Goal: Check status: Check status

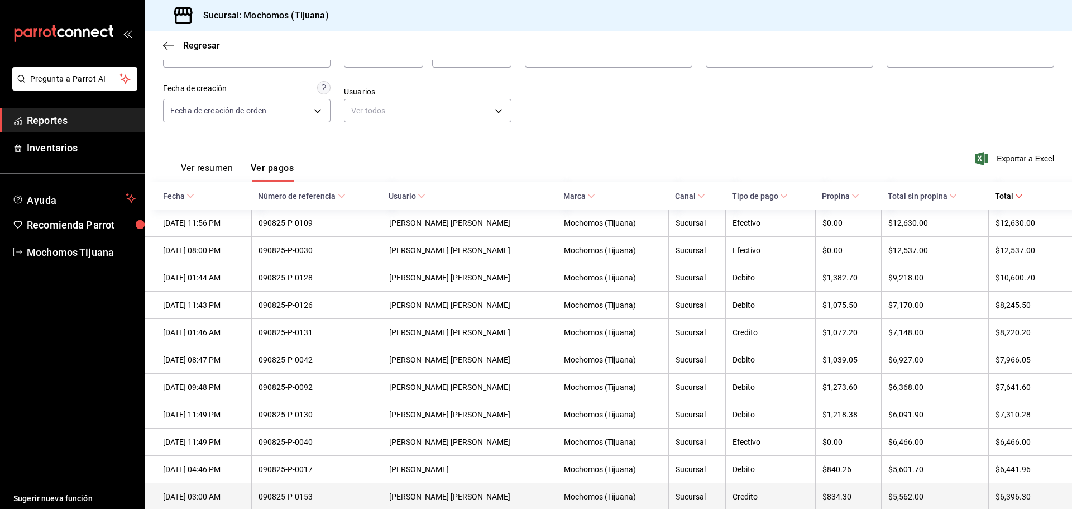
scroll to position [56, 0]
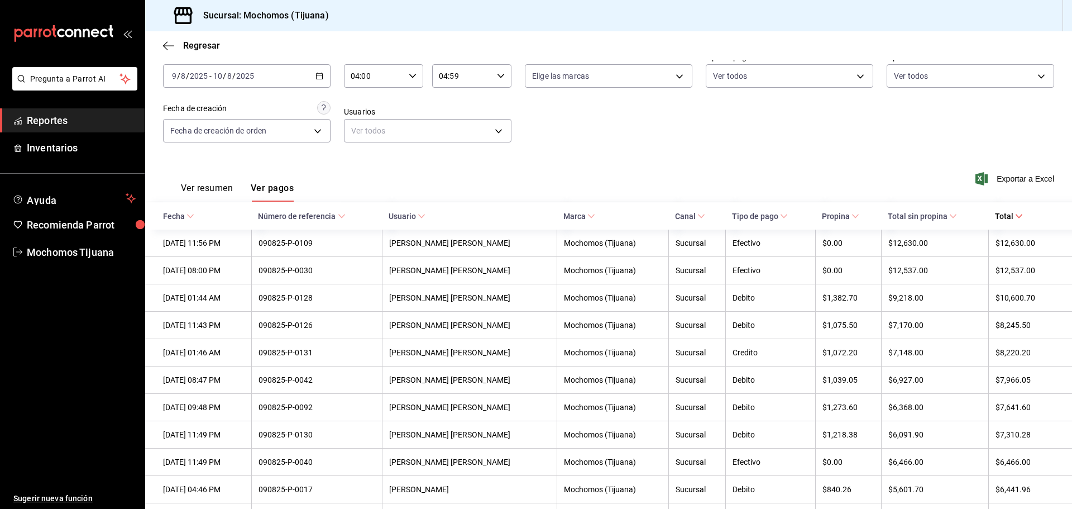
click at [190, 212] on icon at bounding box center [190, 216] width 8 height 8
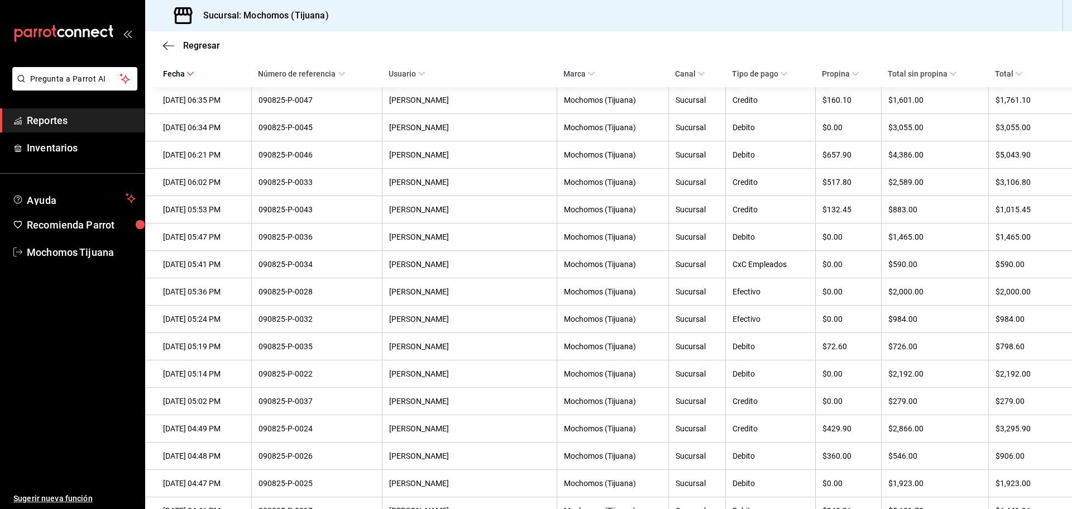
scroll to position [4512, 0]
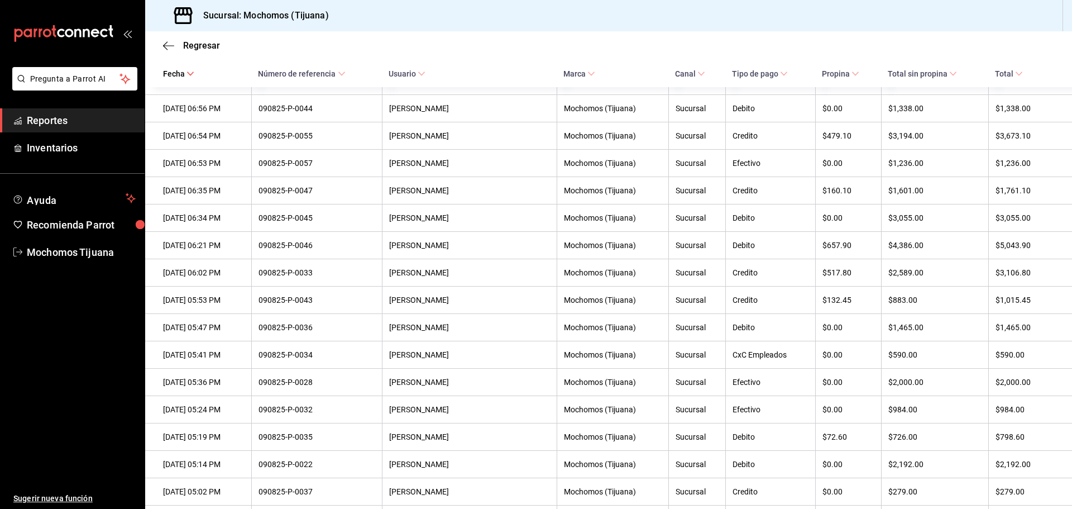
click at [949, 74] on icon at bounding box center [953, 74] width 8 height 8
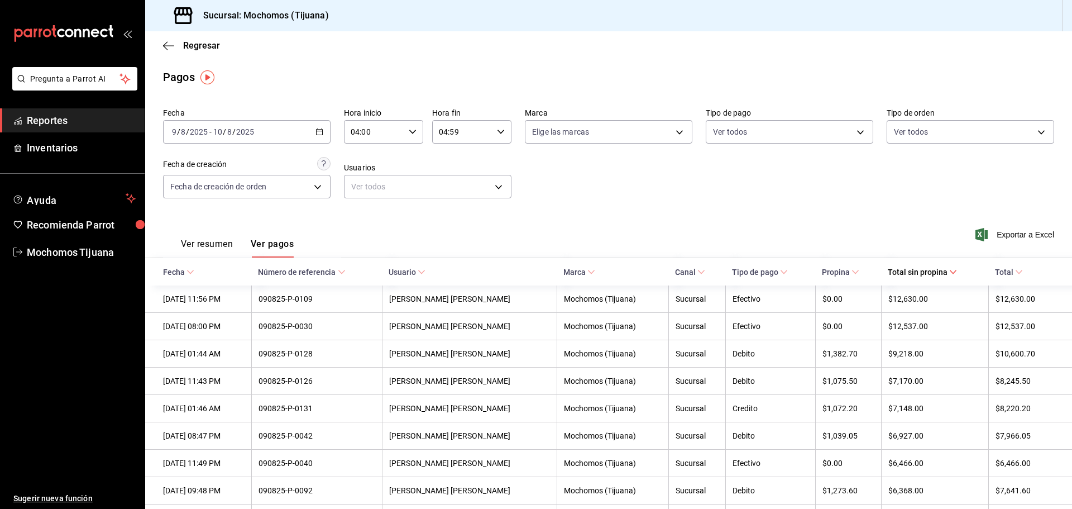
click at [315, 130] on icon "button" at bounding box center [319, 132] width 8 height 8
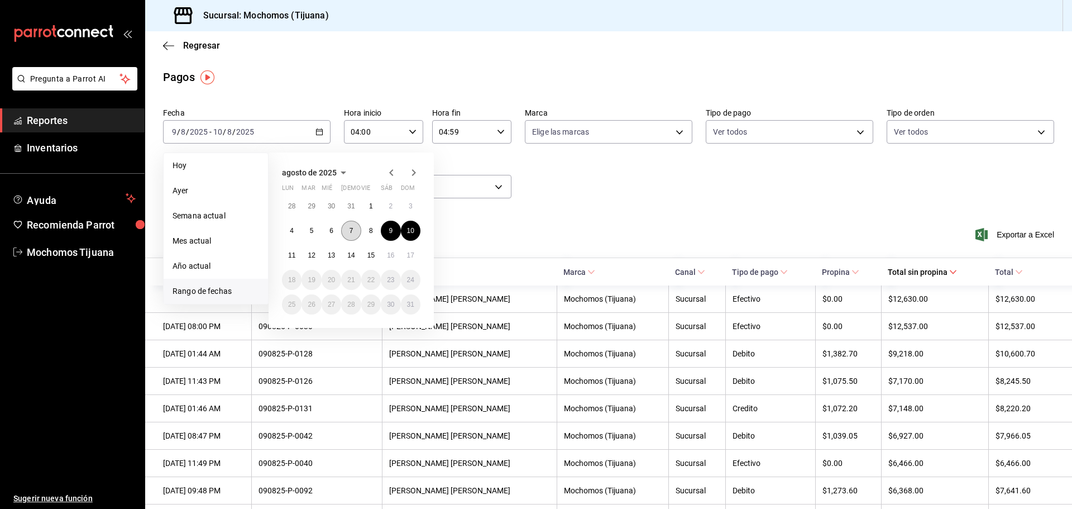
click at [346, 231] on button "7" at bounding box center [351, 231] width 20 height 20
click at [370, 233] on abbr "8" at bounding box center [371, 231] width 4 height 8
type input "00:00"
type input "23:59"
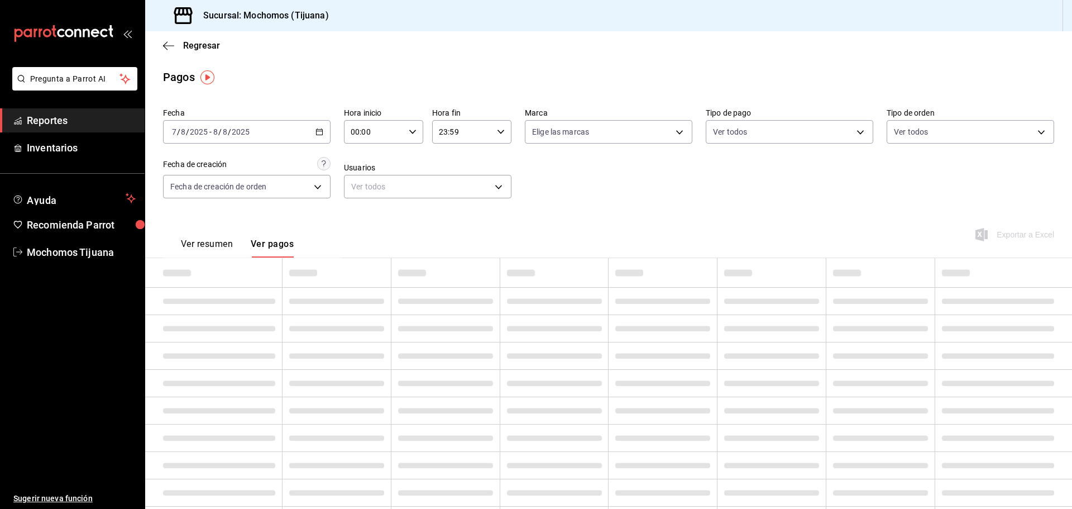
click at [409, 130] on \(Stroke\) "button" at bounding box center [412, 132] width 7 height 4
click at [363, 212] on span "04" at bounding box center [362, 211] width 22 height 9
type input "04:00"
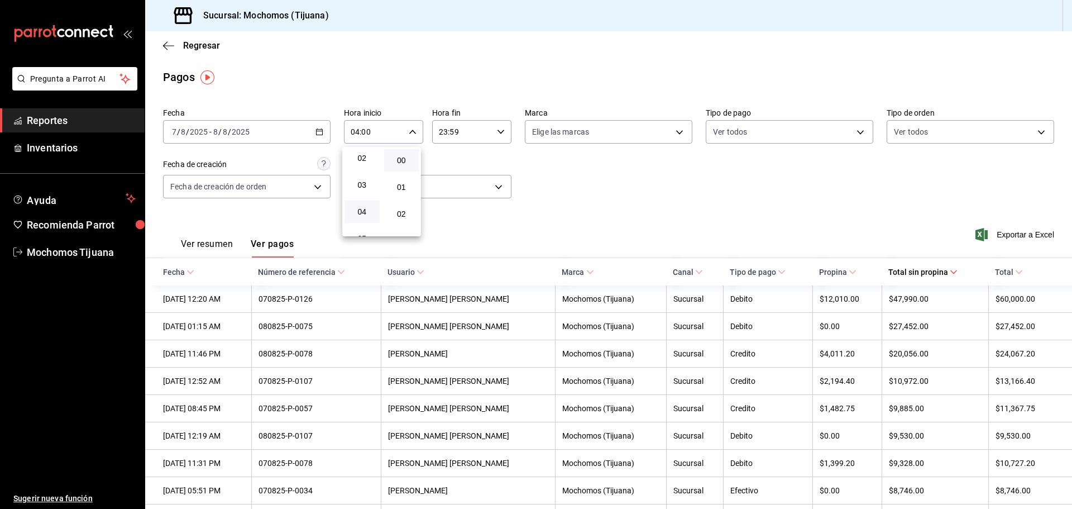
click at [499, 133] on div at bounding box center [536, 254] width 1072 height 509
click at [497, 133] on \(Stroke\) "button" at bounding box center [500, 132] width 7 height 4
click at [452, 156] on span "04" at bounding box center [449, 160] width 22 height 9
type input "04:59"
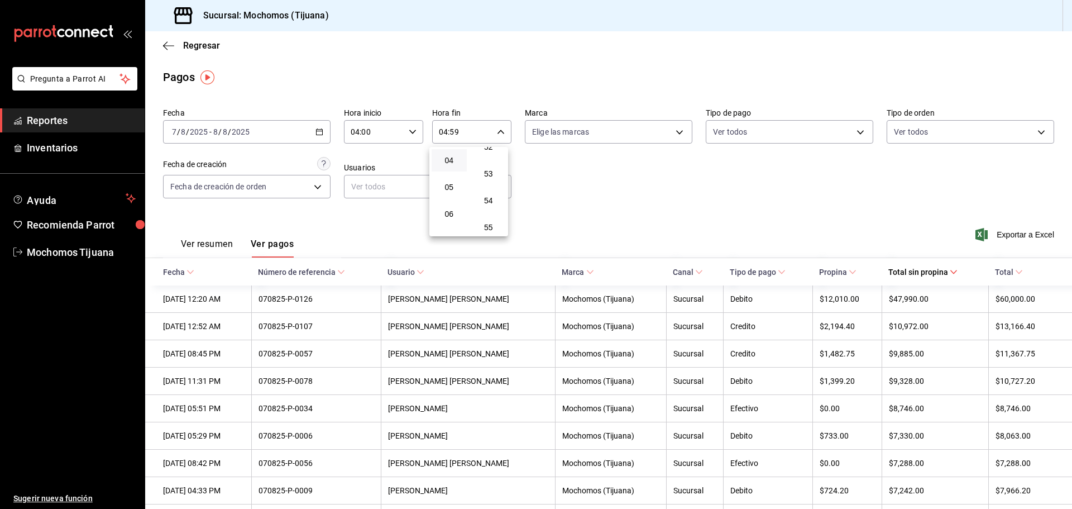
click at [916, 359] on div at bounding box center [536, 254] width 1072 height 509
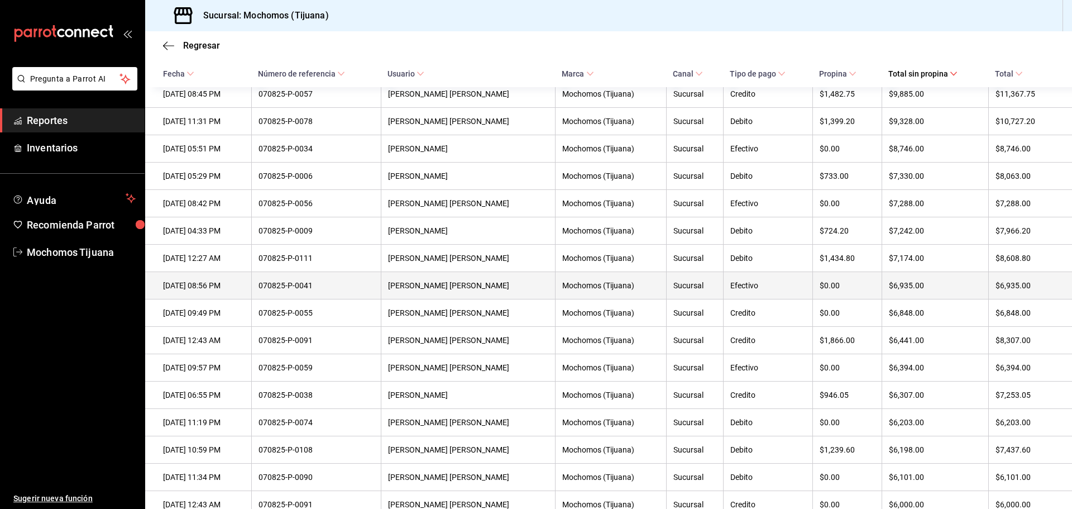
scroll to position [279, 0]
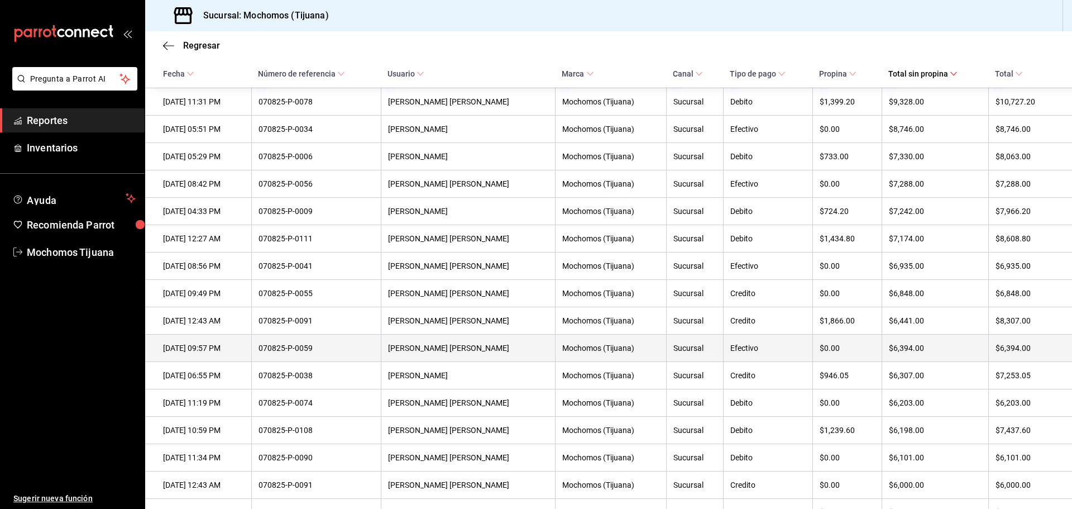
click at [856, 343] on th "$0.00" at bounding box center [846, 347] width 69 height 27
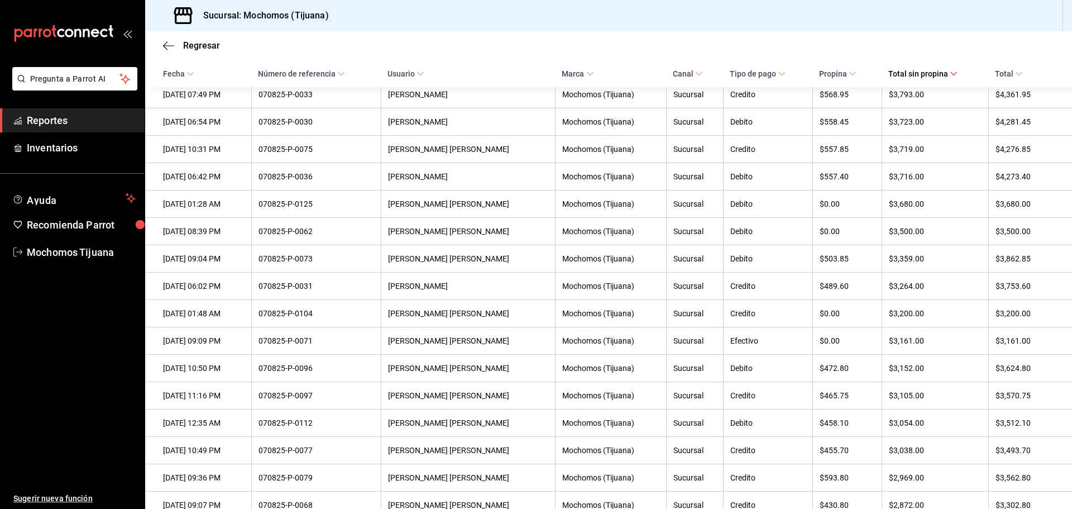
scroll to position [1228, 0]
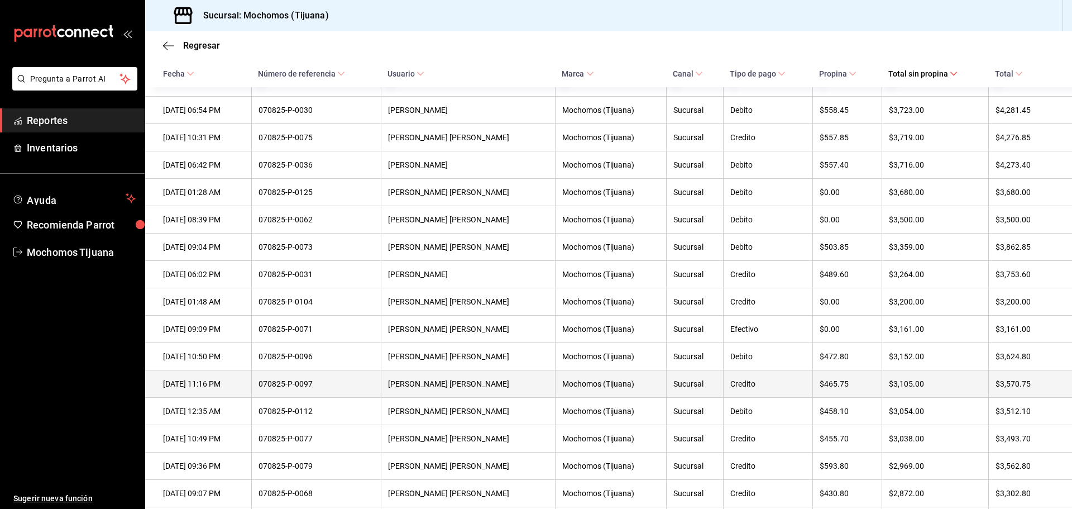
click at [898, 388] on div "$3,105.00" at bounding box center [935, 383] width 93 height 9
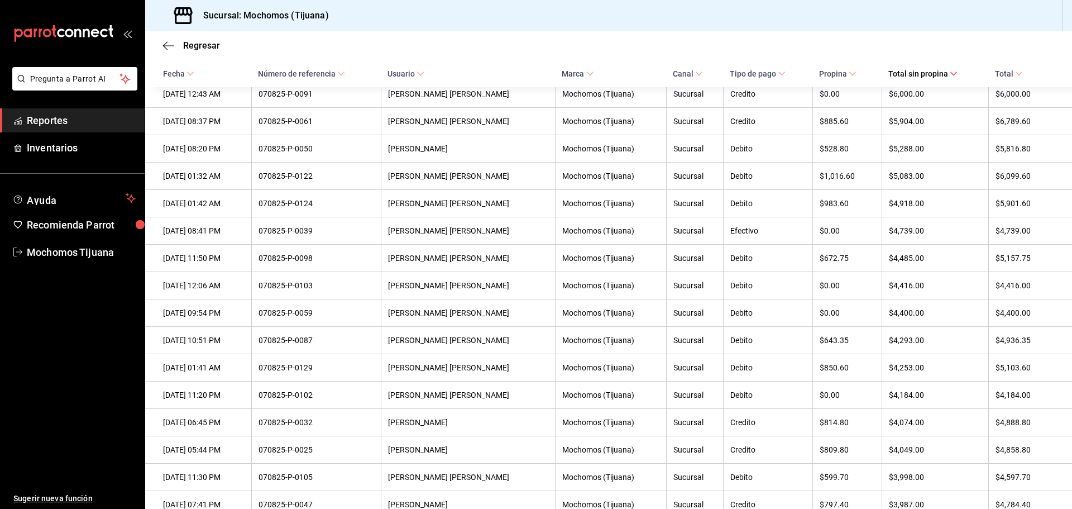
scroll to position [614, 0]
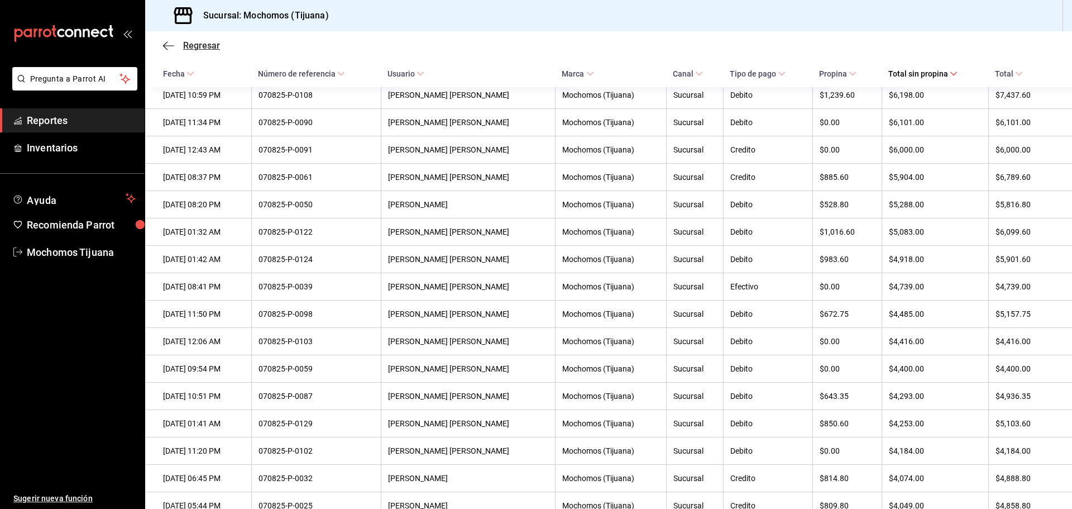
click at [202, 46] on span "Regresar" at bounding box center [201, 45] width 37 height 11
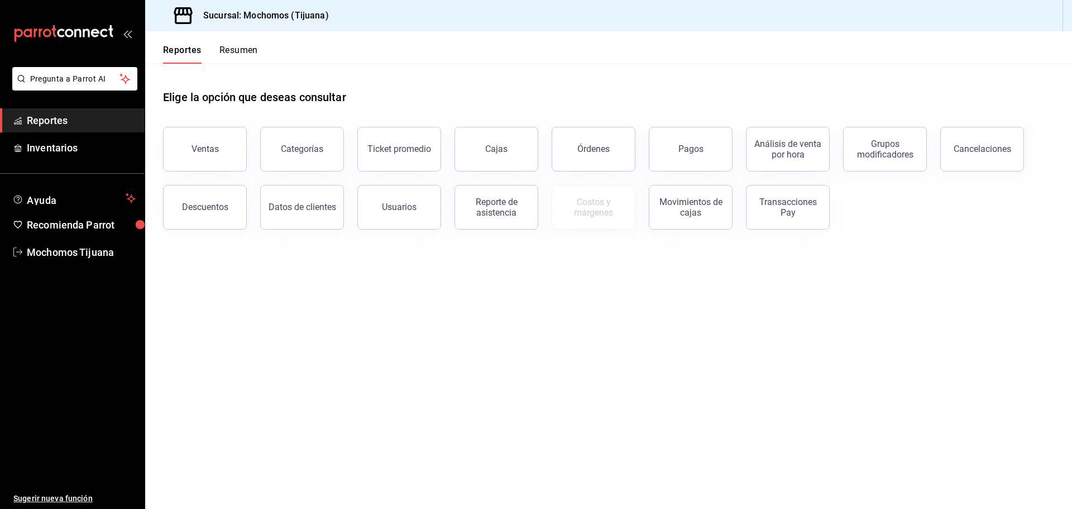
click at [180, 50] on button "Reportes" at bounding box center [182, 54] width 39 height 19
click at [681, 148] on div "Pagos" at bounding box center [690, 148] width 25 height 11
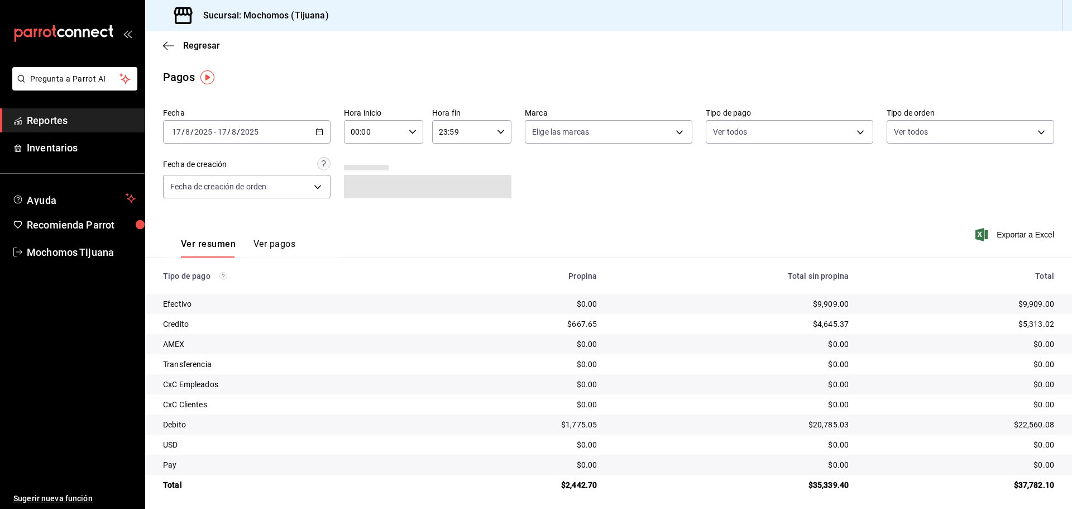
click at [413, 132] on icon "button" at bounding box center [413, 132] width 8 height 8
click at [360, 180] on span "03" at bounding box center [362, 184] width 22 height 9
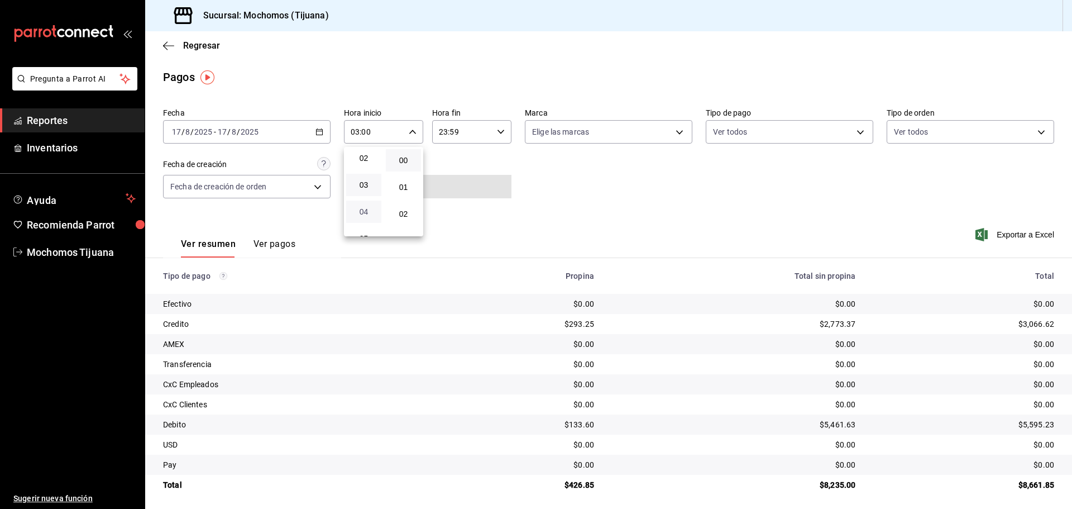
click at [365, 210] on span "04" at bounding box center [364, 211] width 22 height 9
type input "04:00"
